Goal: Transaction & Acquisition: Purchase product/service

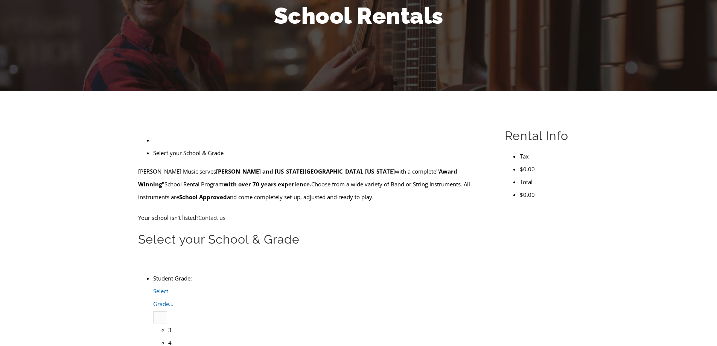
click at [173, 287] on span "Select Grade..." at bounding box center [163, 297] width 20 height 20
click at [168, 336] on li "4" at bounding box center [168, 342] width 0 height 13
type input "ro"
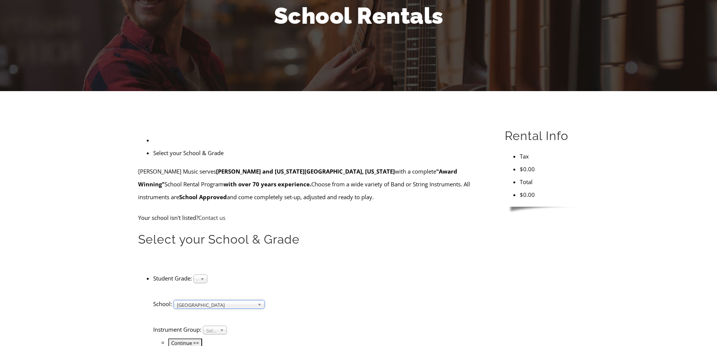
click at [217, 326] on span "Select Instrument Group..." at bounding box center [211, 330] width 11 height 9
click at [219, 334] on li "Band" at bounding box center [215, 338] width 20 height 9
click at [202, 338] on input "Continue >>" at bounding box center [185, 342] width 34 height 9
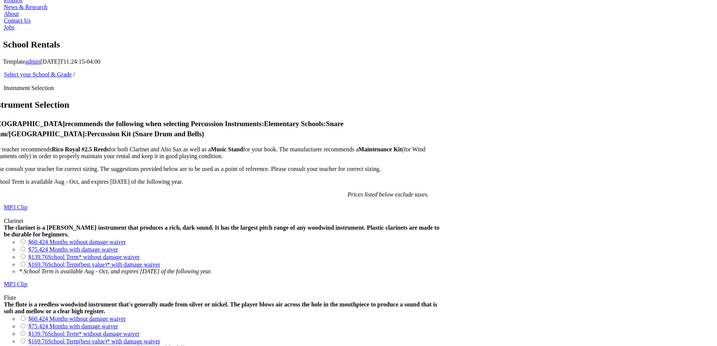
scroll to position [489, 0]
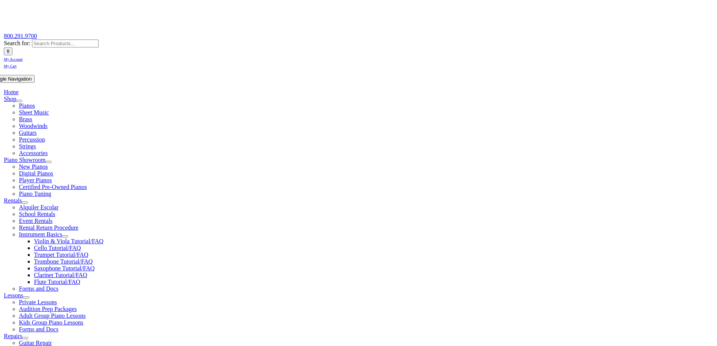
scroll to position [113, 0]
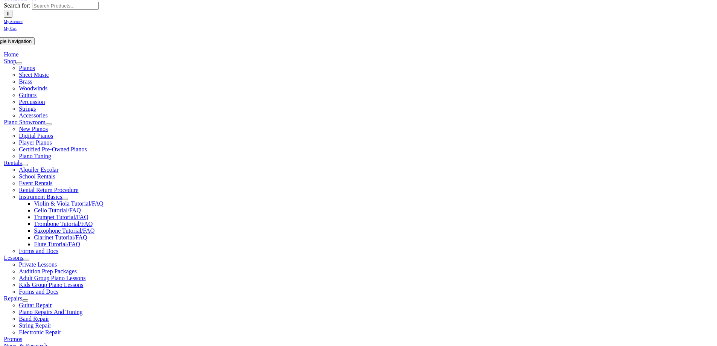
checkbox input"] "true"
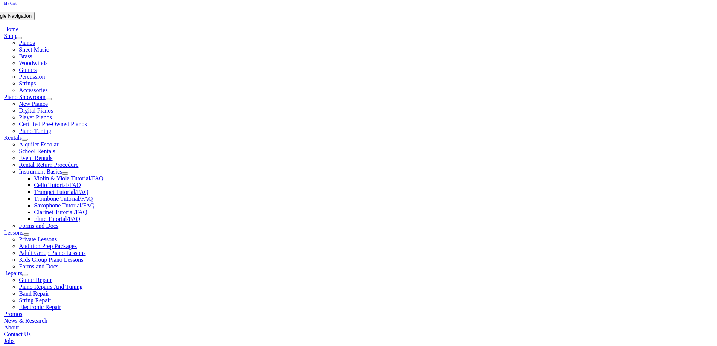
scroll to position [150, 0]
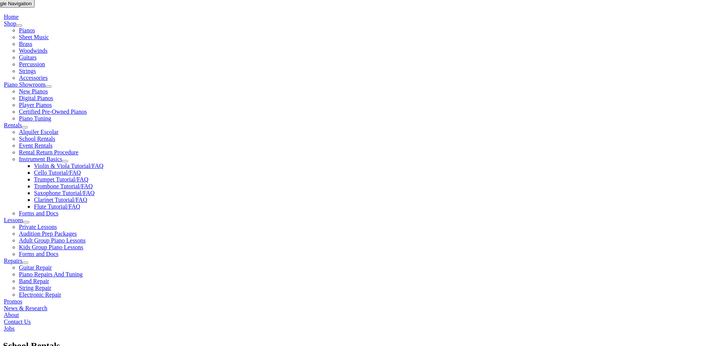
checkbox input"] "true"
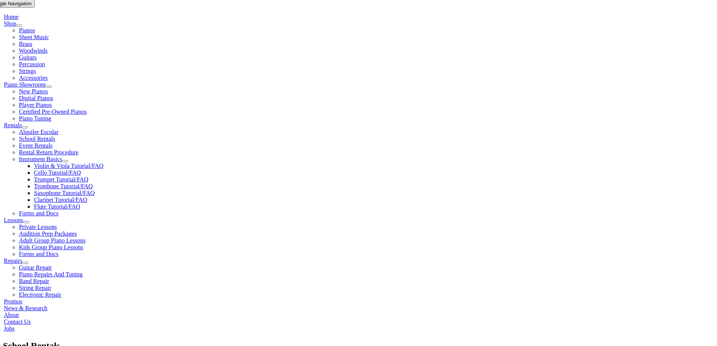
checkbox input"] "true"
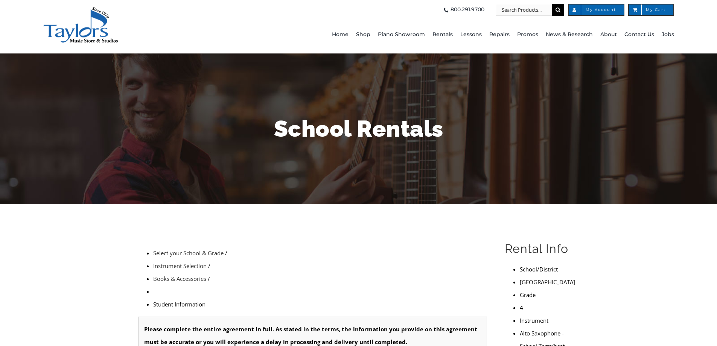
scroll to position [113, 0]
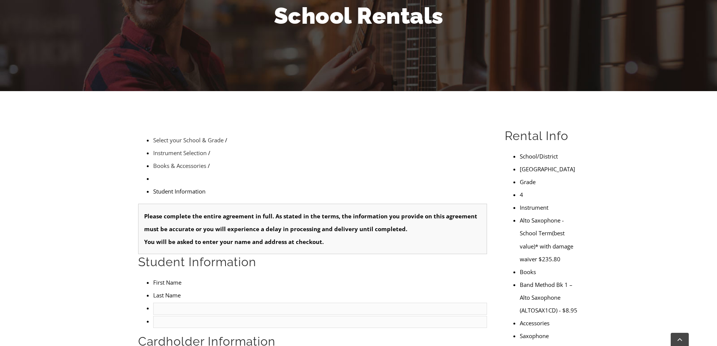
click at [184, 302] on input "text" at bounding box center [320, 308] width 334 height 12
type input "0"
type input "Nathan"
type input "Kondilis"
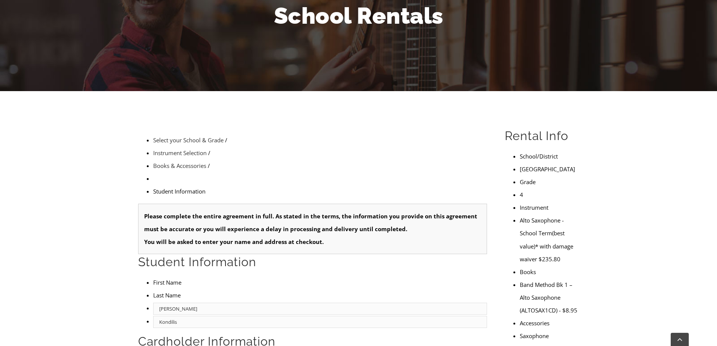
type input "1"
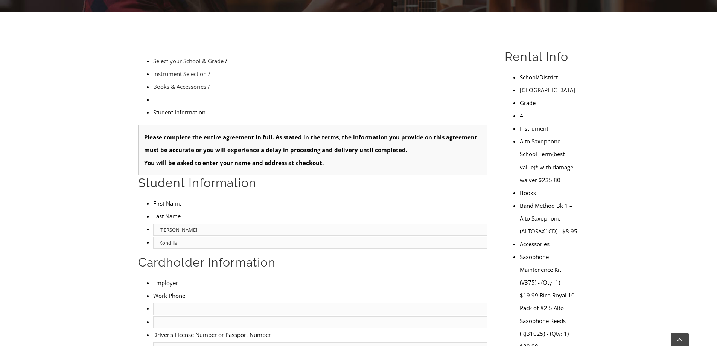
scroll to position [226, 0]
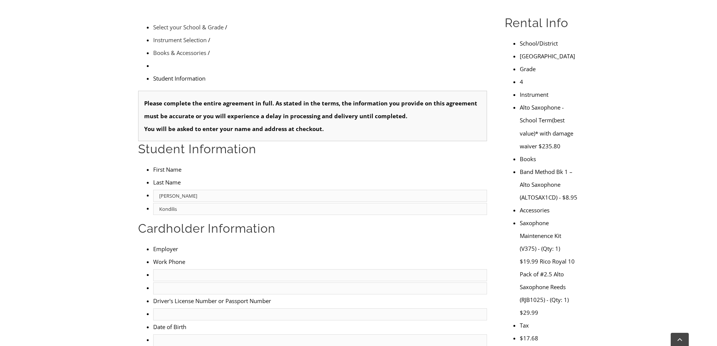
type input "Kondilis"
click at [179, 269] on input "text" at bounding box center [320, 275] width 334 height 12
type input "Vanguard"
click at [178, 308] on input "text" at bounding box center [320, 314] width 334 height 12
click at [166, 334] on input "mm/dd/yyyy" at bounding box center [320, 340] width 334 height 12
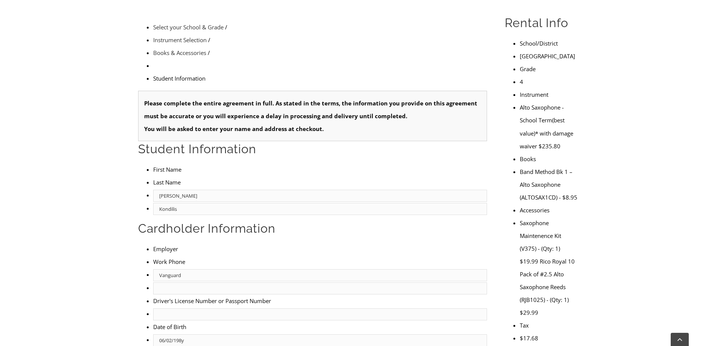
type input "06/02/1983"
type input "Anthony Kondilis"
click at [167, 308] on input "text" at bounding box center [320, 314] width 334 height 12
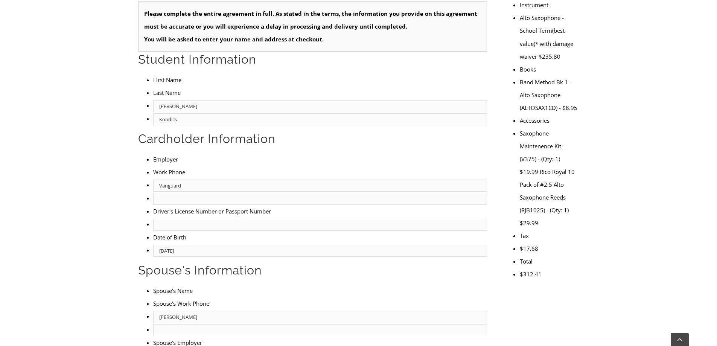
scroll to position [376, 0]
